Goal: Check status: Check status

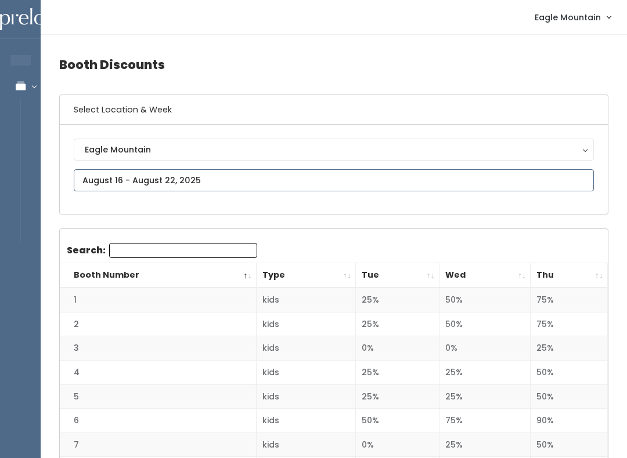
click at [283, 180] on input "text" at bounding box center [334, 180] width 520 height 22
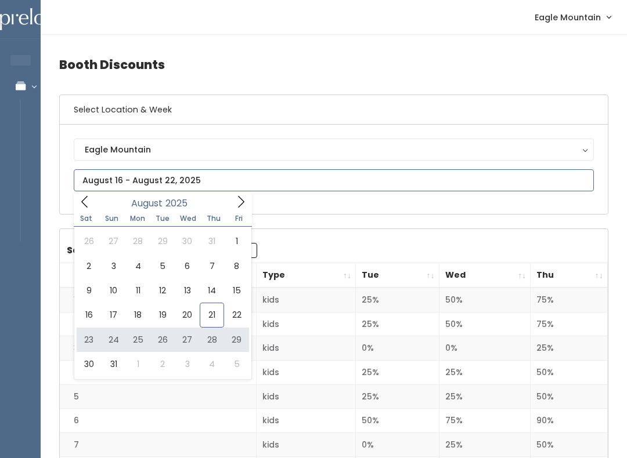
type input "August 23 to August 29"
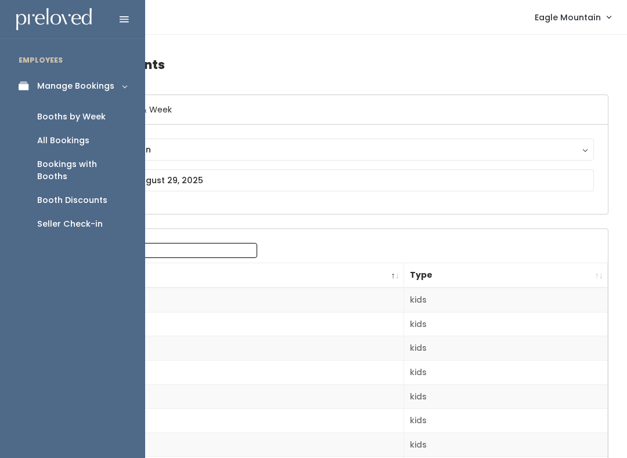
click at [76, 113] on div "Booths by Week" at bounding box center [71, 117] width 68 height 12
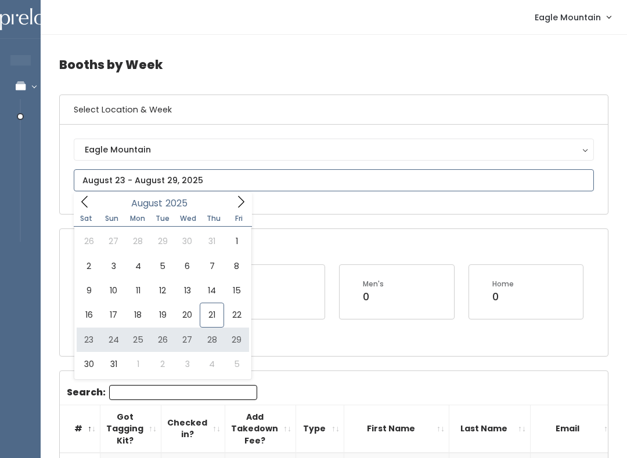
type input "August 23 to August 29"
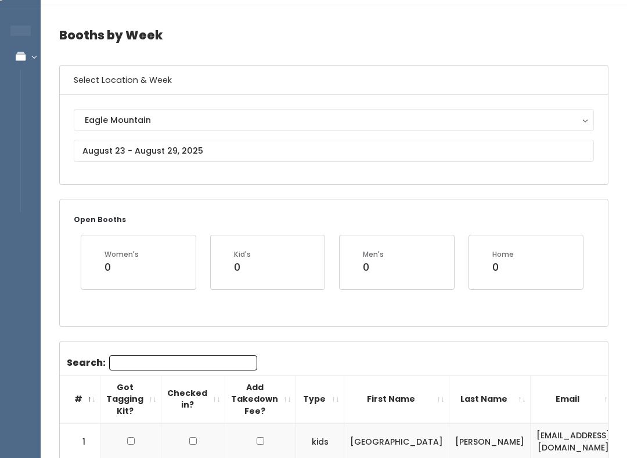
scroll to position [23, 0]
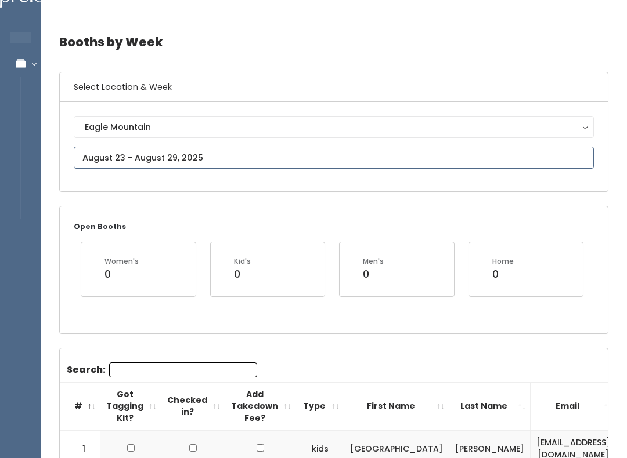
click at [263, 154] on input "text" at bounding box center [334, 158] width 520 height 22
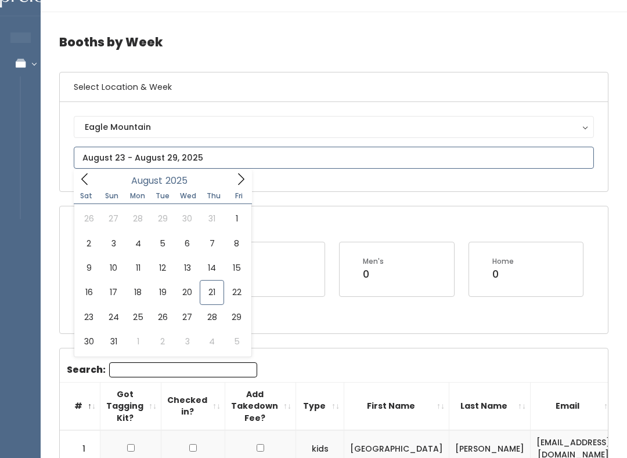
type input "[DATE] to [DATE]"
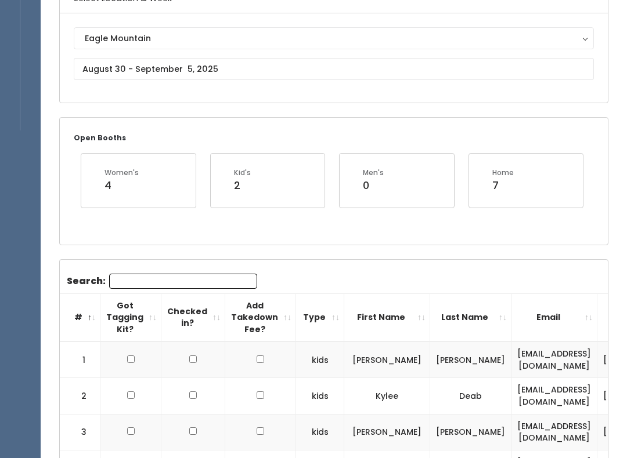
scroll to position [113, 0]
